Goal: Transaction & Acquisition: Book appointment/travel/reservation

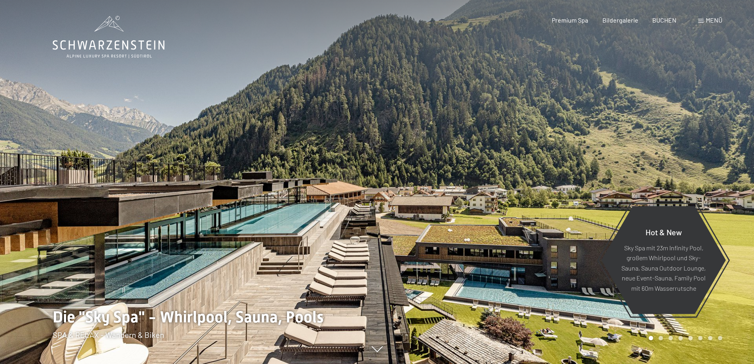
click at [698, 20] on div "Menü" at bounding box center [710, 20] width 24 height 9
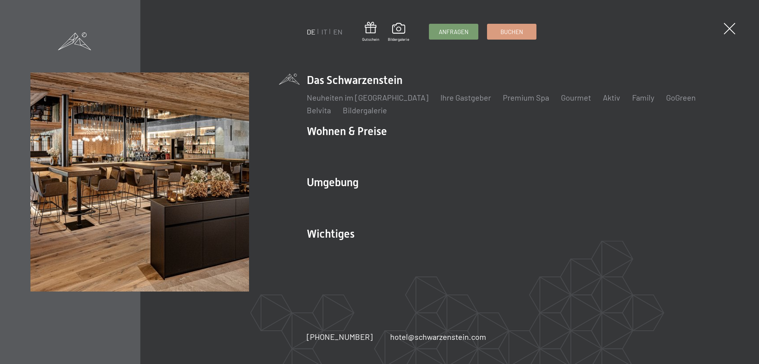
click at [320, 27] on ul "DE IT EN" at bounding box center [325, 32] width 36 height 10
click at [322, 28] on link "IT" at bounding box center [325, 31] width 6 height 9
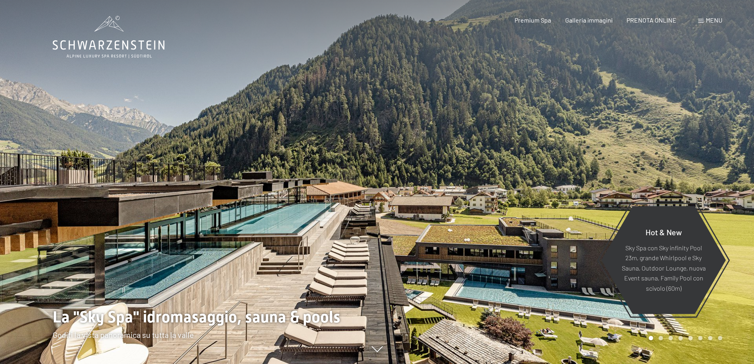
click at [704, 21] on div "Menu" at bounding box center [710, 20] width 24 height 9
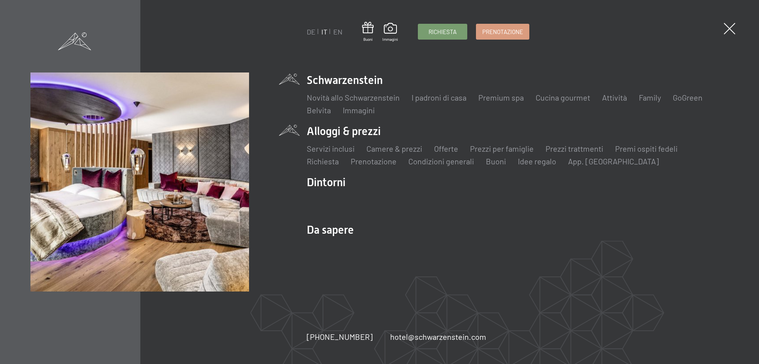
click at [362, 129] on li "Alloggi & prezzi Servizi inclusi Camere & prezzi Lista Offerte Lista Prezzi per…" at bounding box center [518, 144] width 422 height 43
click at [410, 148] on link "Camere & prezzi" at bounding box center [395, 148] width 56 height 9
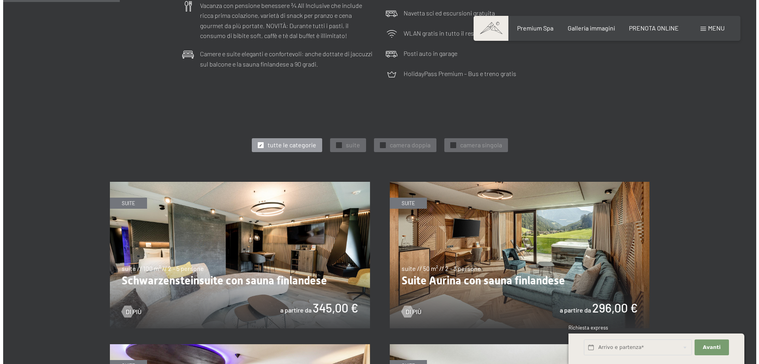
scroll to position [396, 0]
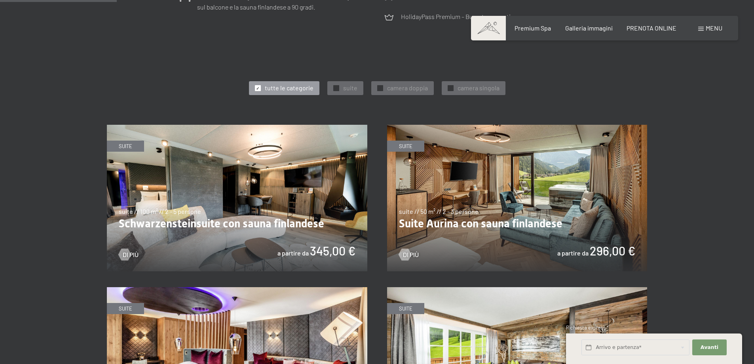
click at [702, 27] on span at bounding box center [701, 29] width 6 height 4
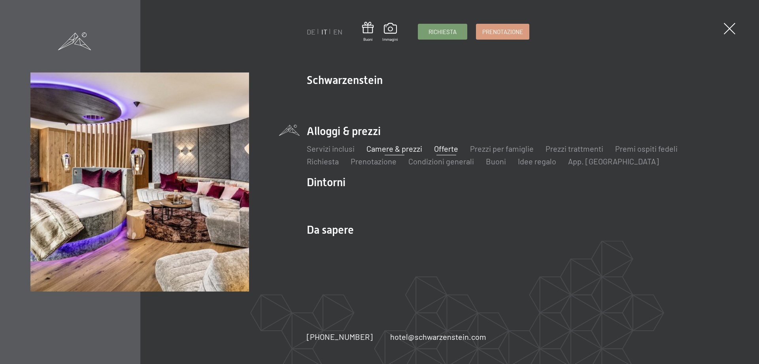
click at [439, 150] on link "Offerte" at bounding box center [446, 148] width 24 height 9
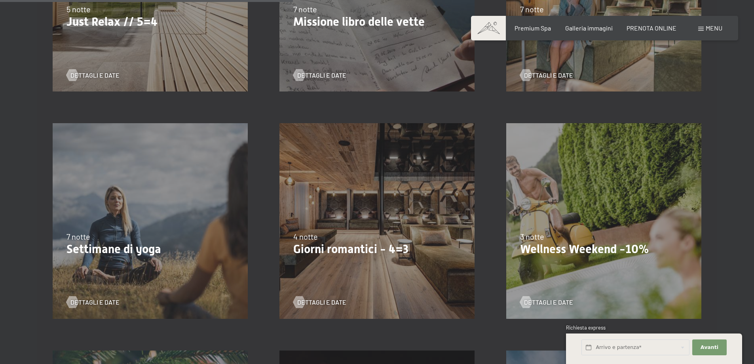
scroll to position [633, 0]
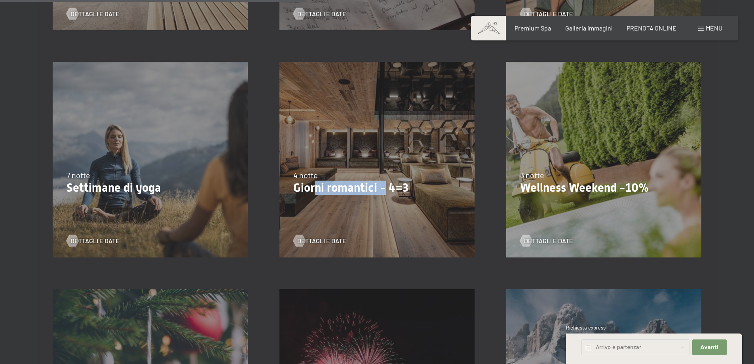
drag, startPoint x: 315, startPoint y: 190, endPoint x: 386, endPoint y: 185, distance: 71.8
click at [386, 185] on p "Giorni romantici - 4=3" at bounding box center [376, 187] width 167 height 14
click at [390, 186] on p "Giorni romantici - 4=3" at bounding box center [376, 187] width 167 height 14
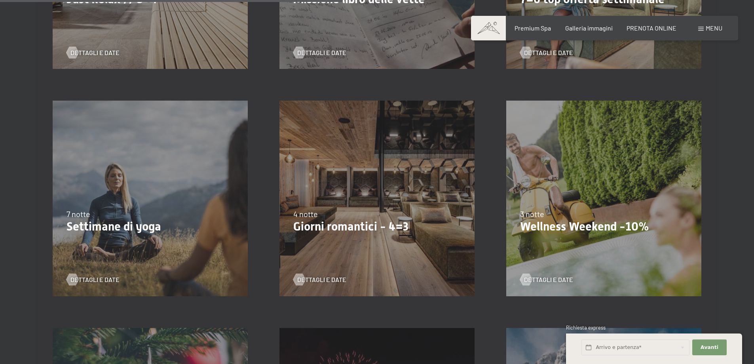
scroll to position [593, 0]
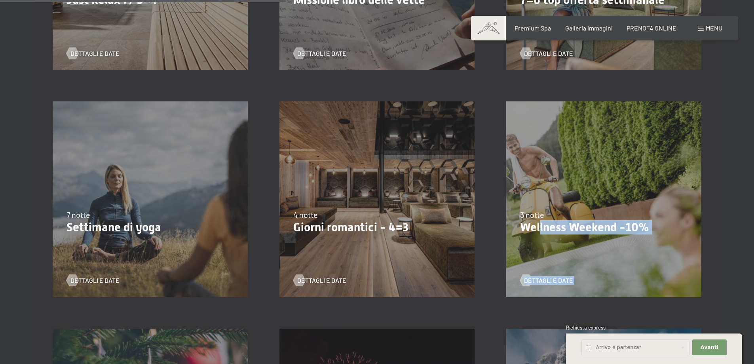
drag, startPoint x: 541, startPoint y: 228, endPoint x: 639, endPoint y: 237, distance: 98.1
click at [644, 239] on div "13/11/2025-1/12/2025 11/12/2025-22/12/2025 15/1/2026-26/1/2026 12/3/2026-23/3/2…" at bounding box center [603, 198] width 227 height 227
click at [616, 229] on p "Wellness Weekend -10%" at bounding box center [603, 227] width 167 height 14
click at [552, 280] on span "Dettagli e Date" at bounding box center [556, 280] width 49 height 9
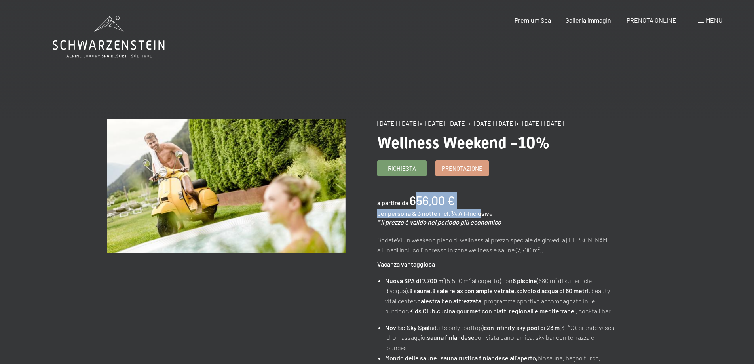
drag, startPoint x: 479, startPoint y: 222, endPoint x: 409, endPoint y: 204, distance: 73.1
click at [409, 204] on div "a partire da 656,00 € per persona & 3 notte incl. ¾ All-Inclusive * il prezzo è…" at bounding box center [496, 209] width 239 height 34
click at [431, 209] on div "a partire da 656,00 €" at bounding box center [416, 200] width 78 height 17
click at [238, 187] on img at bounding box center [226, 186] width 239 height 134
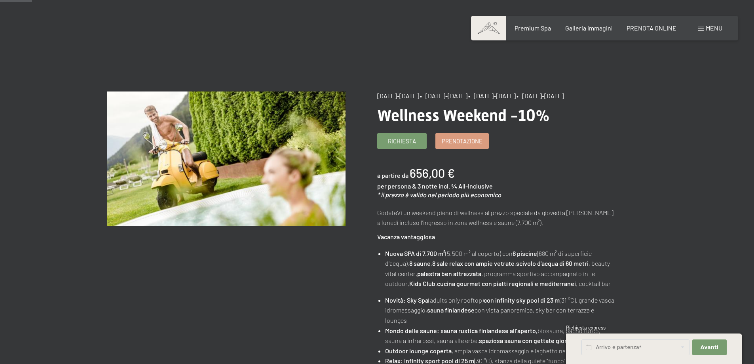
scroll to position [40, 0]
